Goal: Information Seeking & Learning: Check status

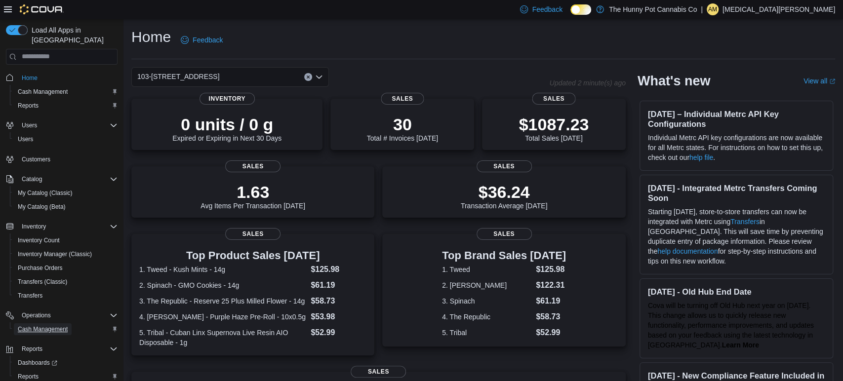
click at [24, 325] on span "Cash Management" at bounding box center [43, 329] width 50 height 8
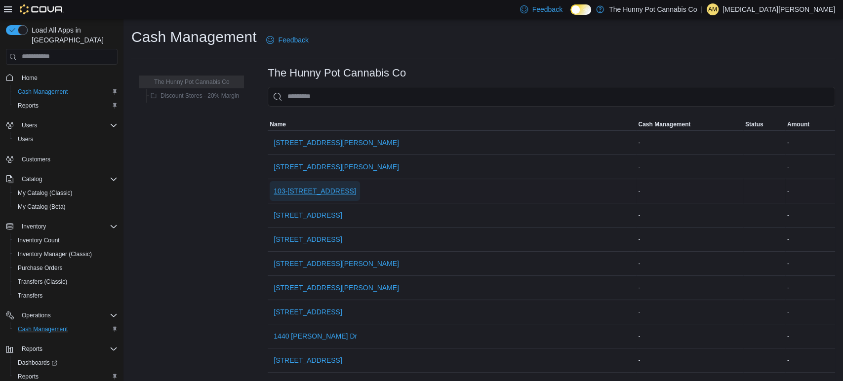
click at [308, 193] on span "103-[STREET_ADDRESS]" at bounding box center [315, 191] width 82 height 10
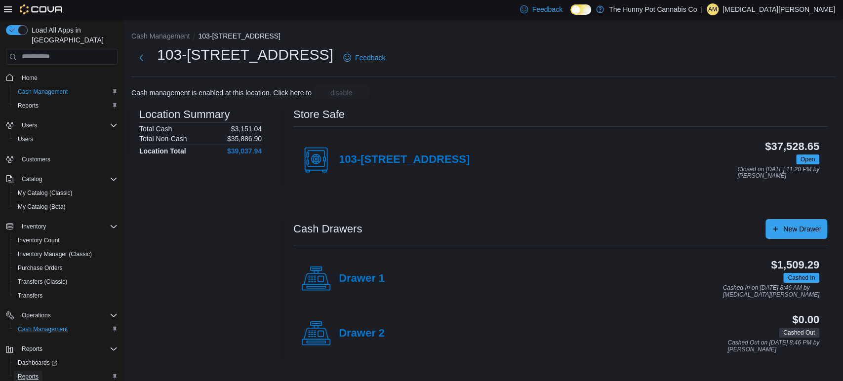
click at [29, 373] on span "Reports" at bounding box center [28, 377] width 21 height 8
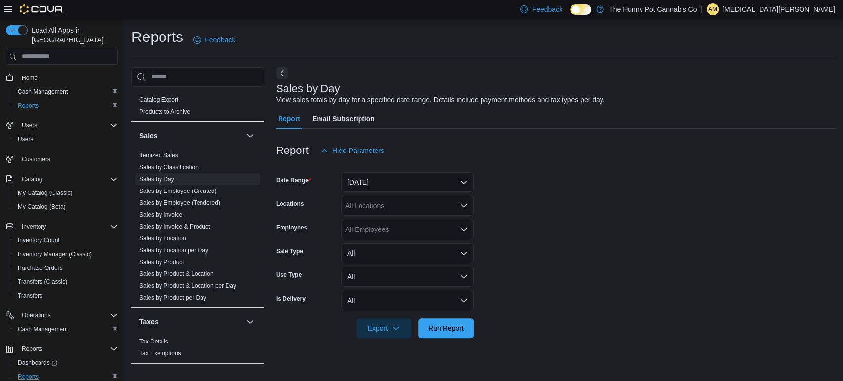
scroll to position [506, 0]
click at [158, 180] on link "Sales by Day" at bounding box center [156, 179] width 35 height 7
click at [370, 201] on div "All Locations" at bounding box center [407, 206] width 132 height 20
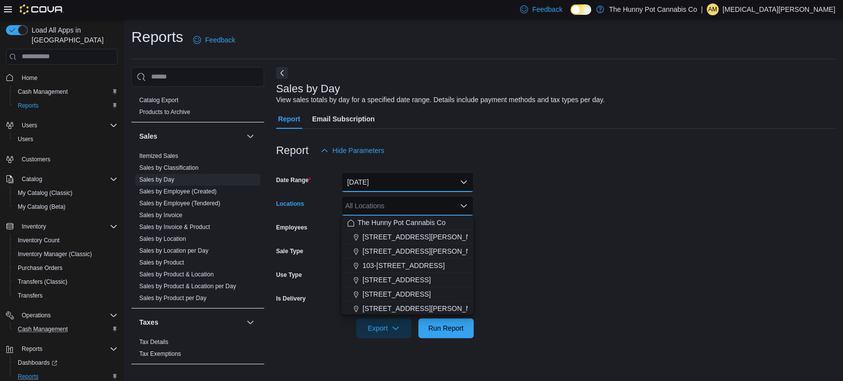
click at [402, 184] on button "Yesterday" at bounding box center [407, 182] width 132 height 20
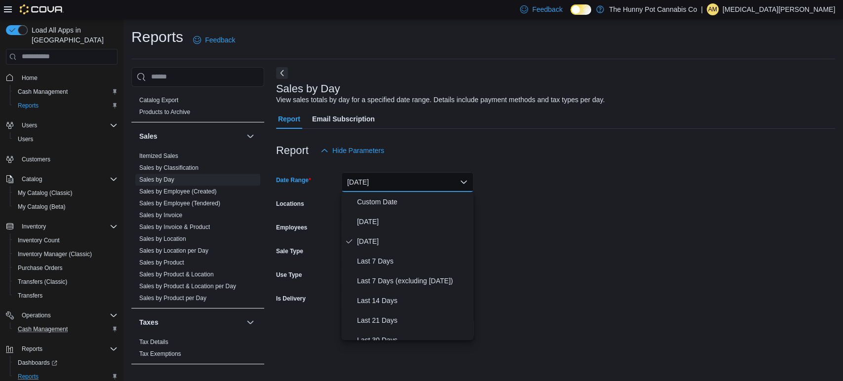
click at [371, 179] on button "Yesterday" at bounding box center [407, 182] width 132 height 20
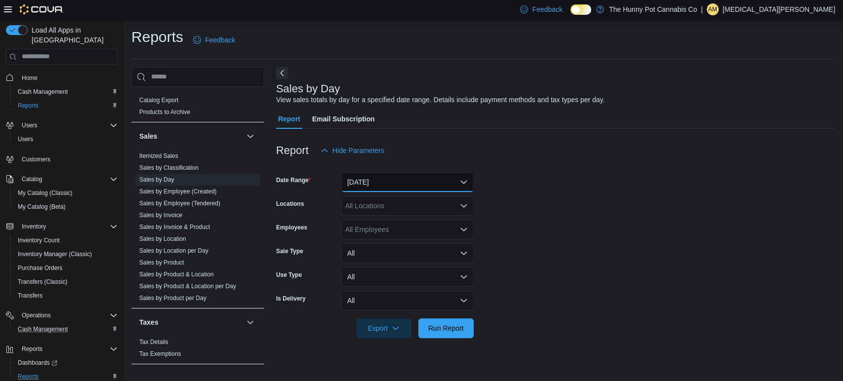
click at [383, 179] on button "Yesterday" at bounding box center [407, 182] width 132 height 20
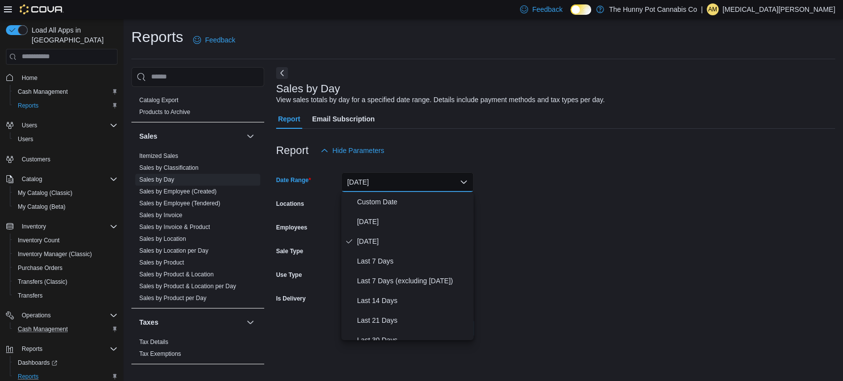
click at [419, 181] on button "Yesterday" at bounding box center [407, 182] width 132 height 20
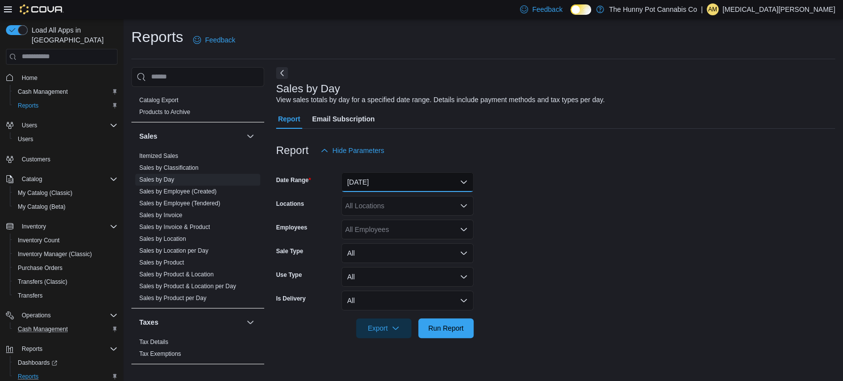
click at [419, 181] on button "Yesterday" at bounding box center [407, 182] width 132 height 20
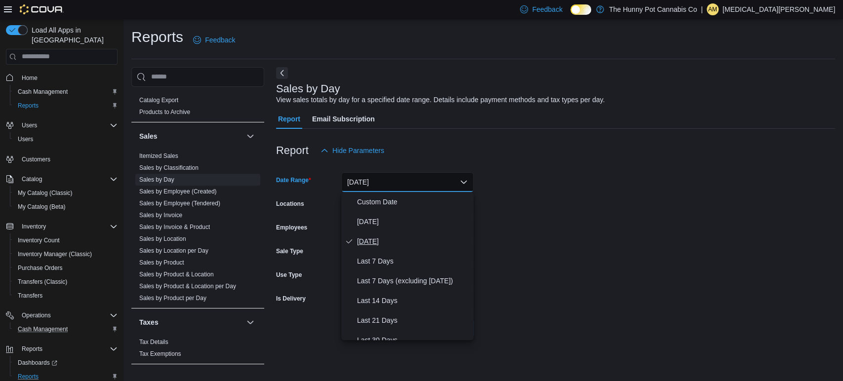
click at [375, 241] on span "Yesterday" at bounding box center [413, 242] width 113 height 12
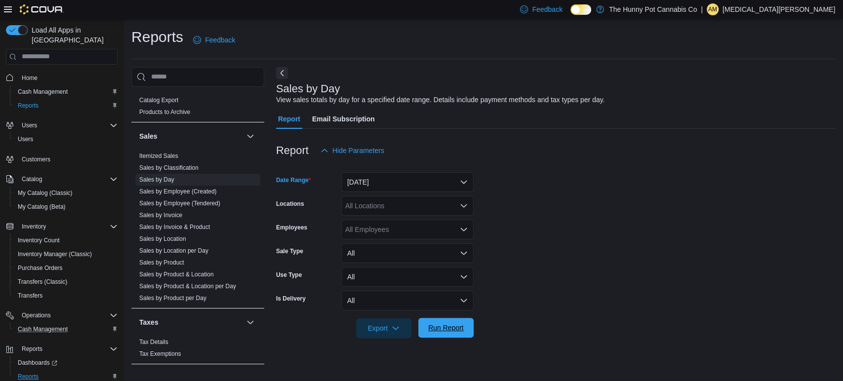
click at [435, 330] on span "Run Report" at bounding box center [446, 328] width 36 height 10
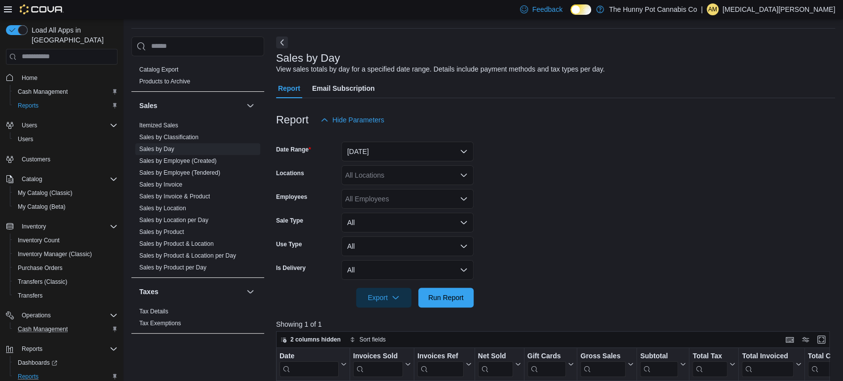
scroll to position [30, 0]
click at [429, 167] on div "All Locations" at bounding box center [407, 176] width 132 height 20
type input "***"
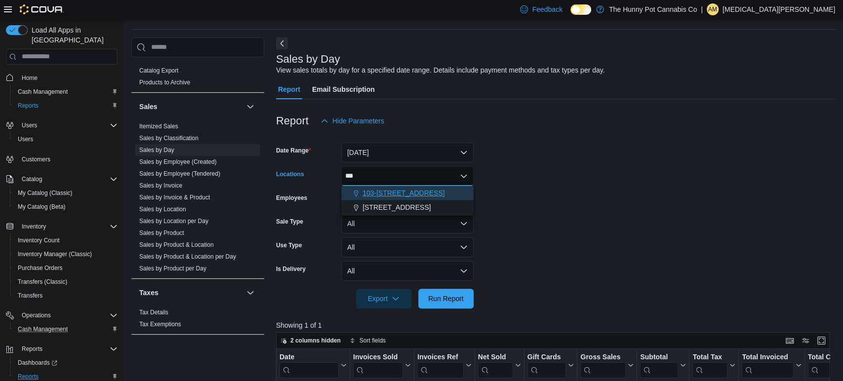
click at [397, 193] on span "103-[STREET_ADDRESS]" at bounding box center [403, 193] width 82 height 10
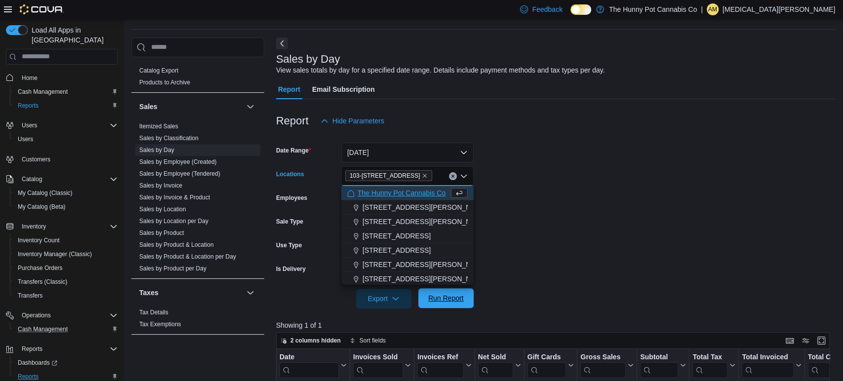
click at [442, 297] on span "Run Report" at bounding box center [446, 298] width 36 height 10
